Goal: Task Accomplishment & Management: Complete application form

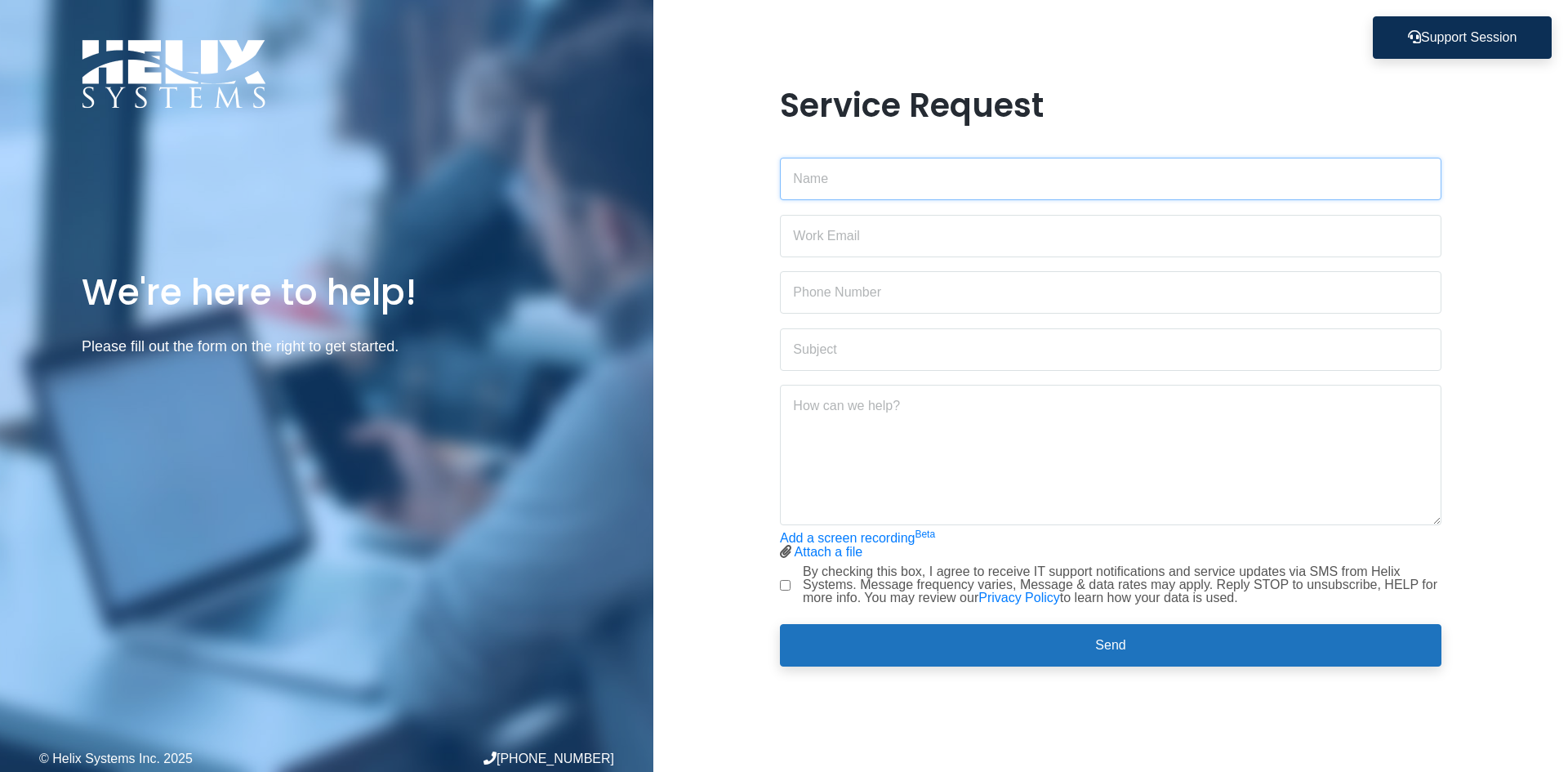
click at [819, 181] on input "text" at bounding box center [1110, 179] width 662 height 43
type input "[PERSON_NAME]"
click at [889, 230] on input "email" at bounding box center [1110, 236] width 662 height 43
type input "[PERSON_NAME][EMAIL_ADDRESS][DOMAIN_NAME]"
click at [887, 294] on input "text" at bounding box center [1110, 292] width 662 height 43
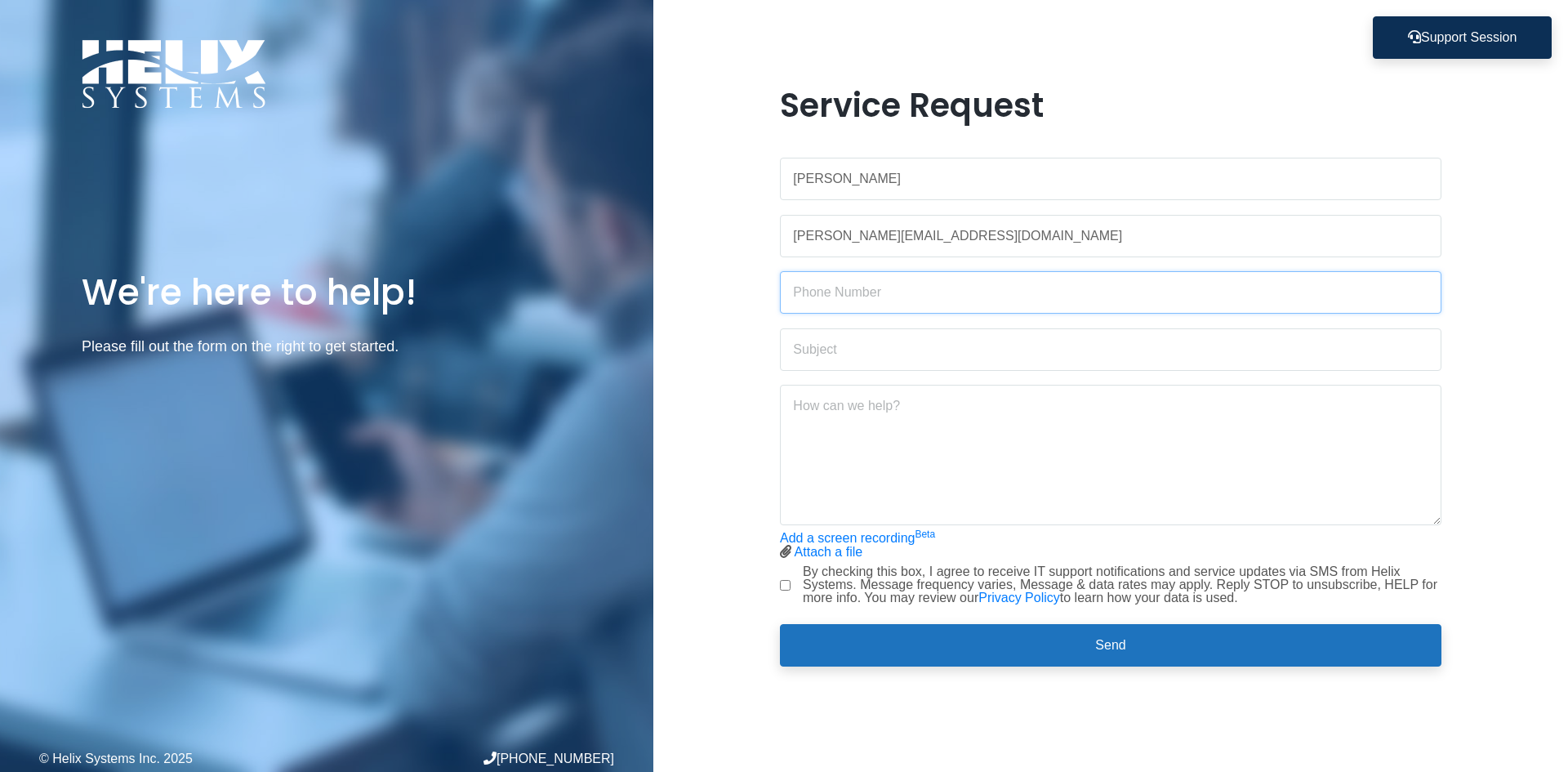
type input "2123029575"
click at [890, 347] on input "text" at bounding box center [1110, 350] width 662 height 43
type input "Email forwarding"
click at [881, 416] on textarea at bounding box center [1110, 454] width 662 height 141
click at [884, 407] on textarea "Please forward all emails to [EMAIL_ADDRESS][DOMAIN_NAME] to [PERSON_NAME]" at bounding box center [1110, 454] width 662 height 141
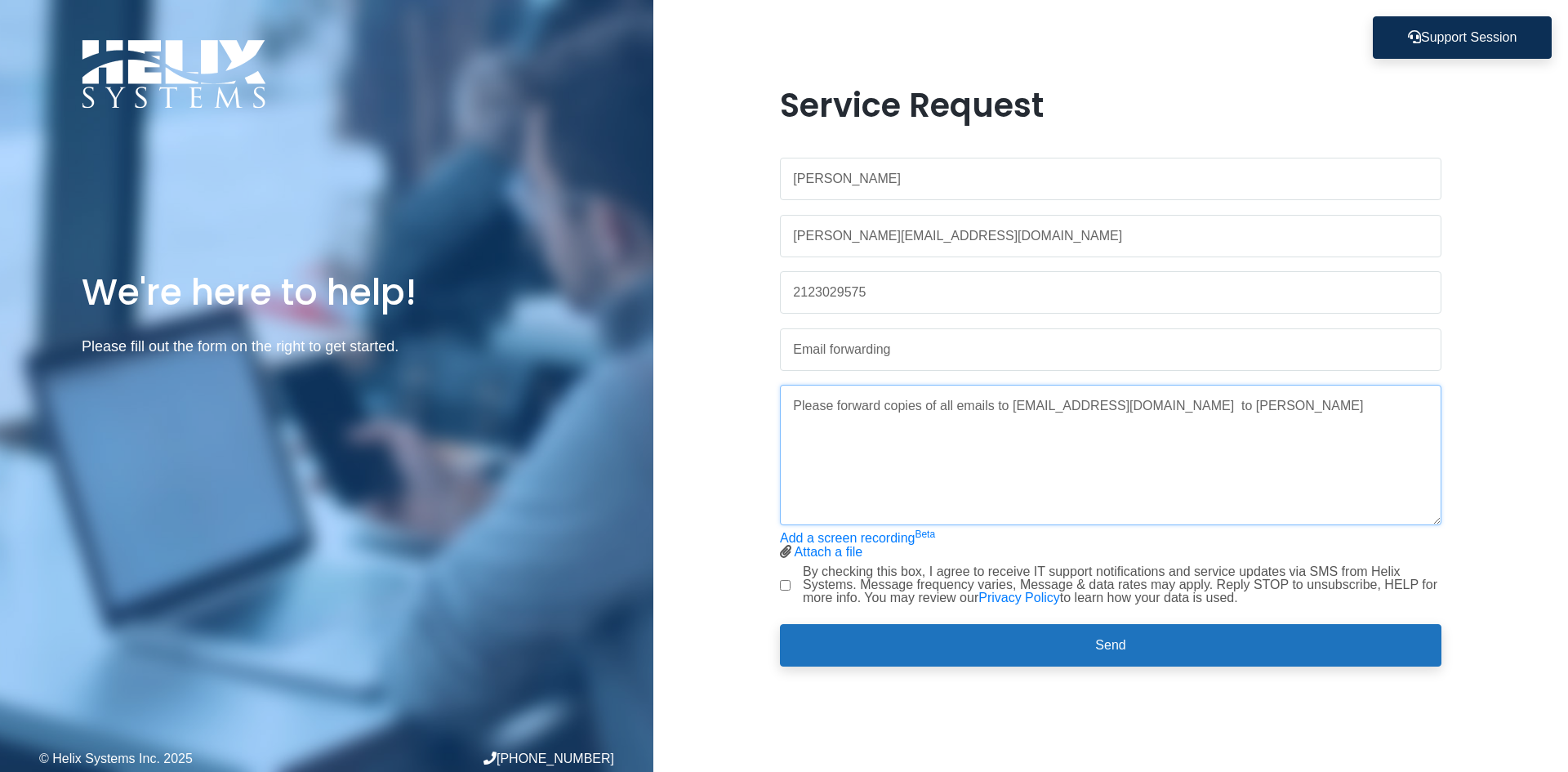
click at [1307, 408] on textarea "Please forward copies of all emails to [EMAIL_ADDRESS][DOMAIN_NAME] to [PERSON_…" at bounding box center [1110, 454] width 662 height 141
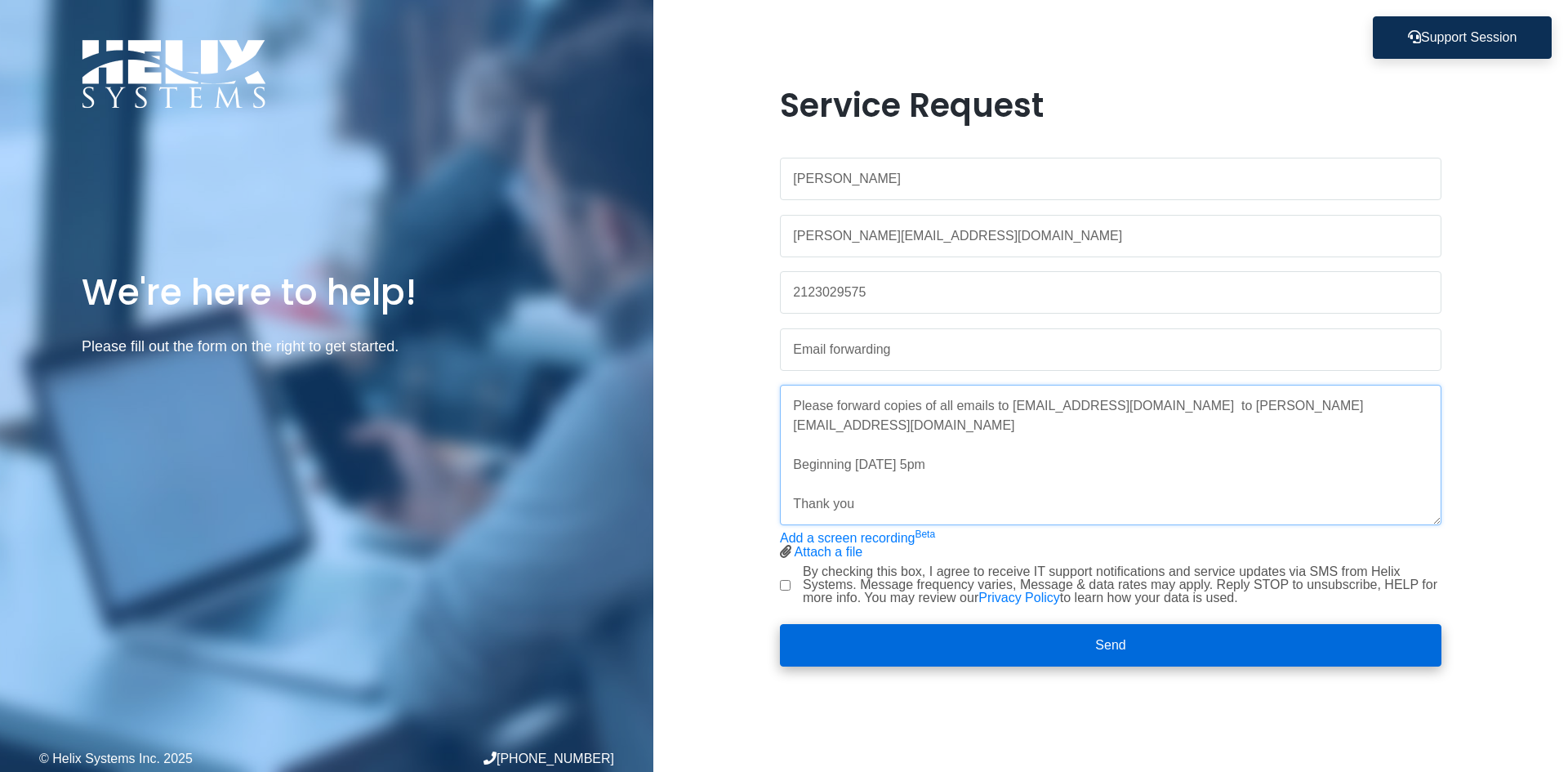
type textarea "Please forward copies of all emails to [EMAIL_ADDRESS][DOMAIN_NAME] to [PERSON_…"
click at [1107, 646] on button "Send" at bounding box center [1110, 645] width 662 height 43
